Goal: Check status: Check status

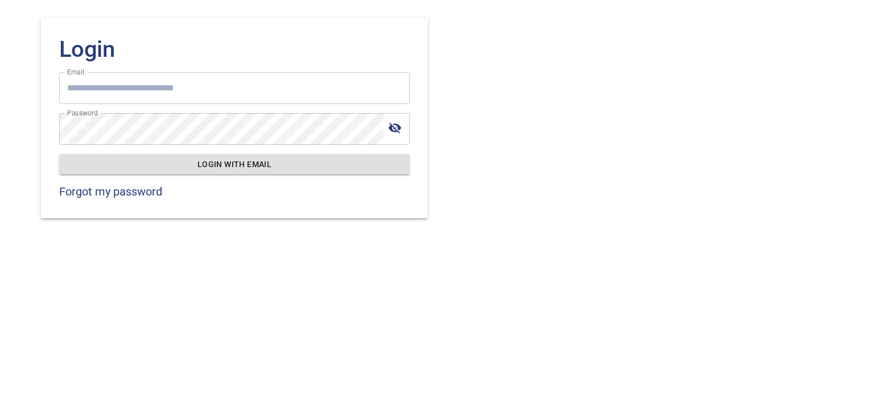
type input "**********"
click at [268, 166] on span "Login with email" at bounding box center [234, 165] width 332 height 14
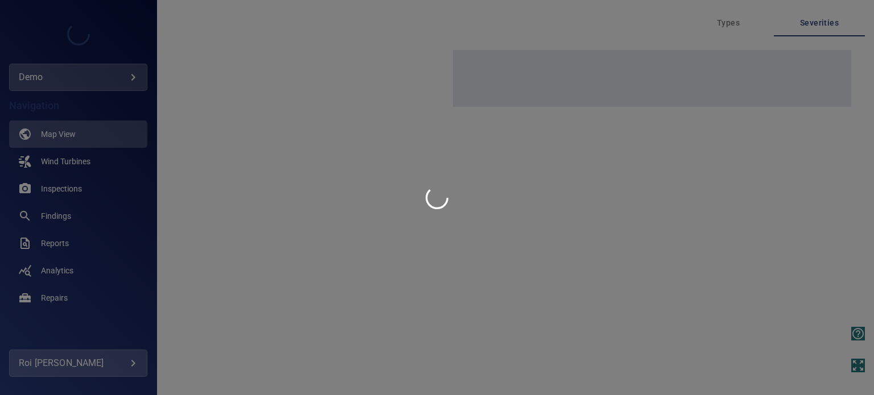
type input "****"
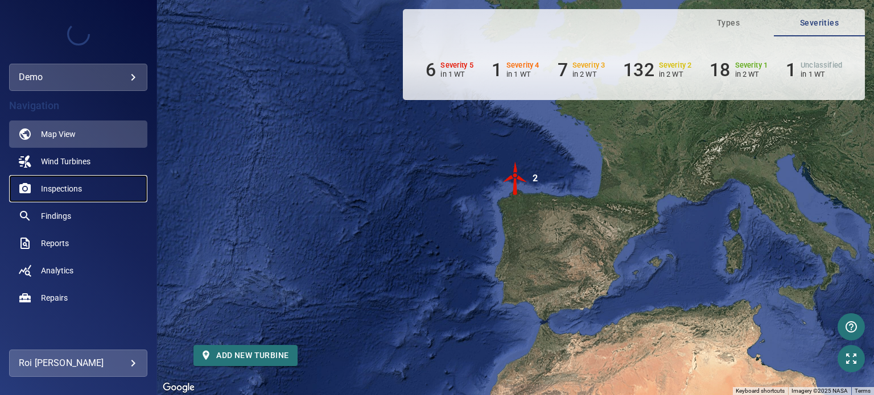
click at [50, 181] on link "Inspections" at bounding box center [78, 188] width 138 height 27
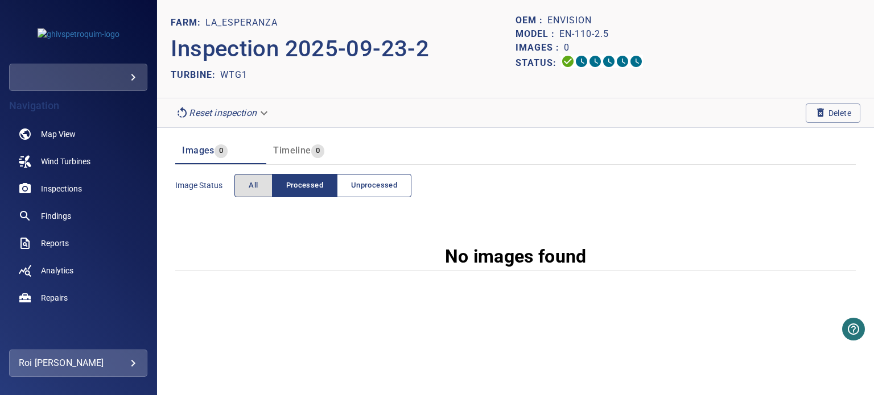
click at [370, 188] on span "Unprocessed" at bounding box center [374, 185] width 46 height 13
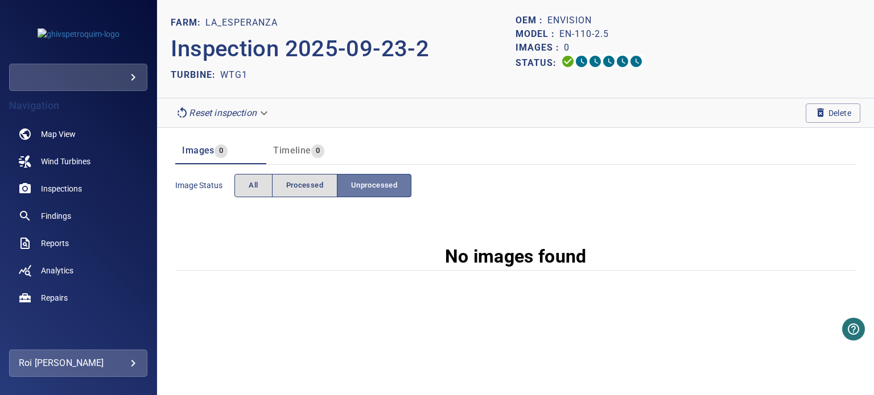
click at [371, 185] on span "Unprocessed" at bounding box center [374, 185] width 46 height 13
click at [265, 185] on button "All" at bounding box center [253, 185] width 38 height 23
click at [378, 179] on span "Unprocessed" at bounding box center [374, 185] width 46 height 13
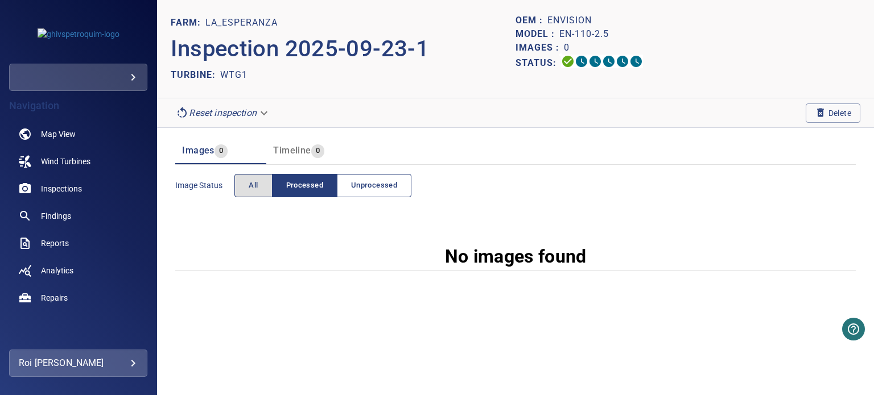
click at [373, 179] on button "Unprocessed" at bounding box center [374, 185] width 75 height 23
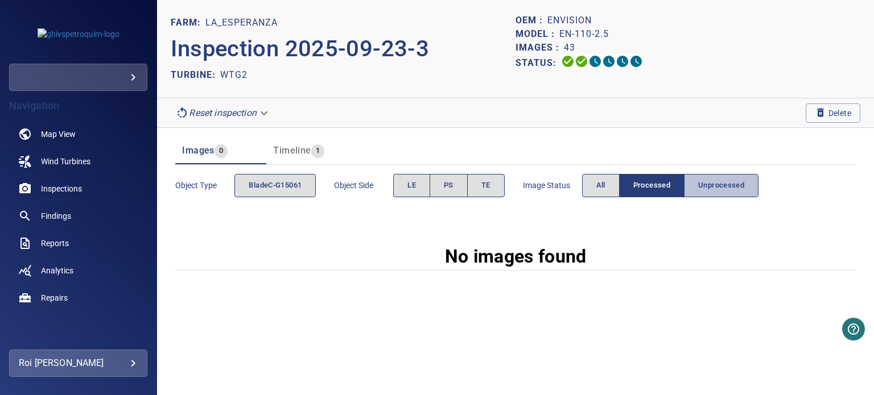
click at [722, 183] on span "Unprocessed" at bounding box center [721, 185] width 46 height 13
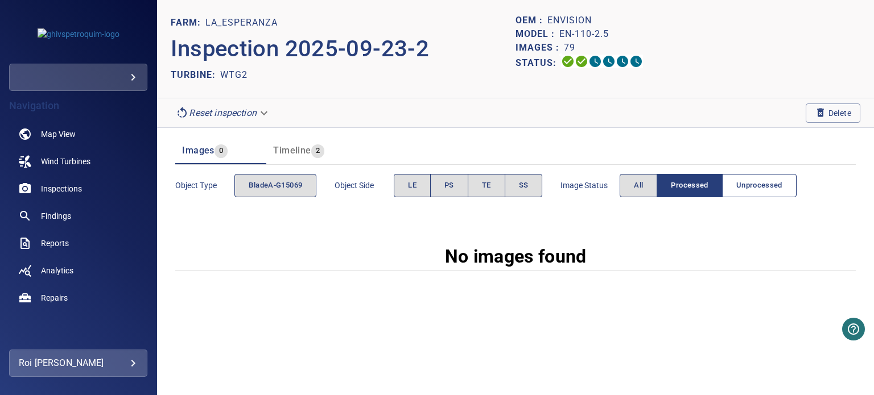
click at [760, 188] on span "Unprocessed" at bounding box center [759, 185] width 46 height 13
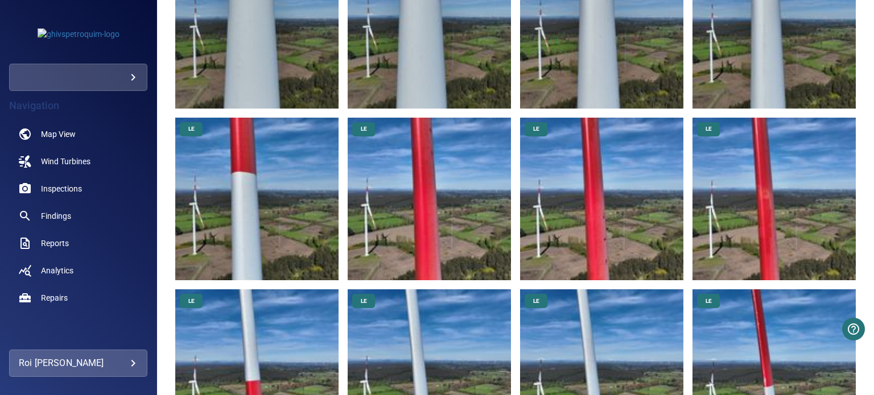
scroll to position [341, 0]
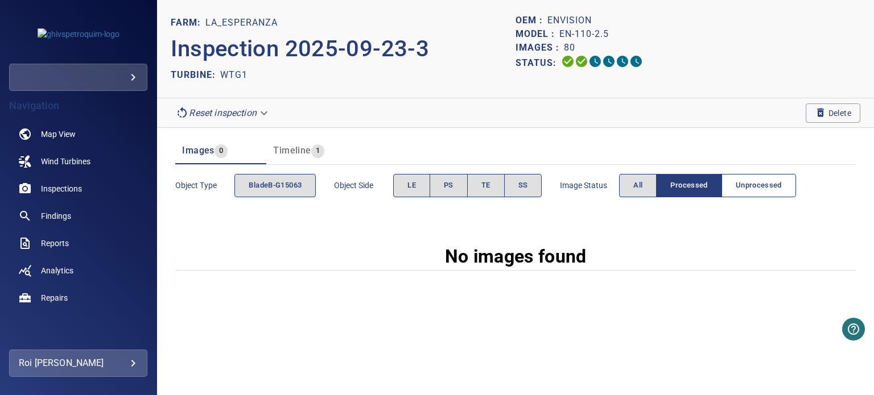
click at [761, 182] on span "Unprocessed" at bounding box center [758, 185] width 46 height 13
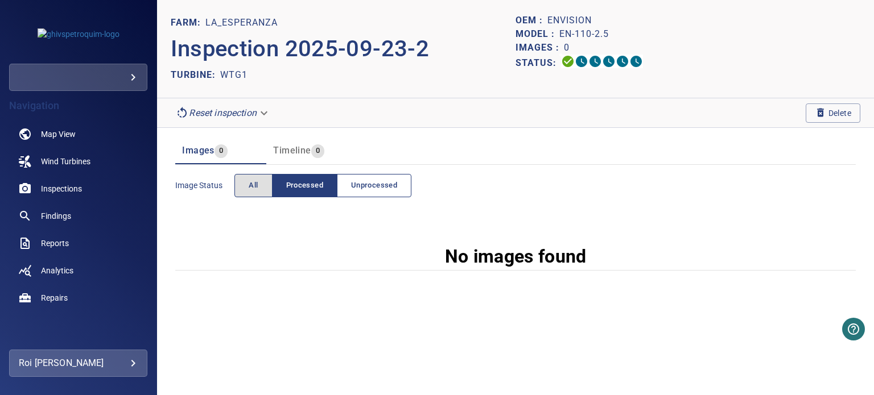
click at [382, 187] on span "Unprocessed" at bounding box center [374, 185] width 46 height 13
click at [357, 194] on button "Unprocessed" at bounding box center [374, 185] width 75 height 23
